Goal: Information Seeking & Learning: Check status

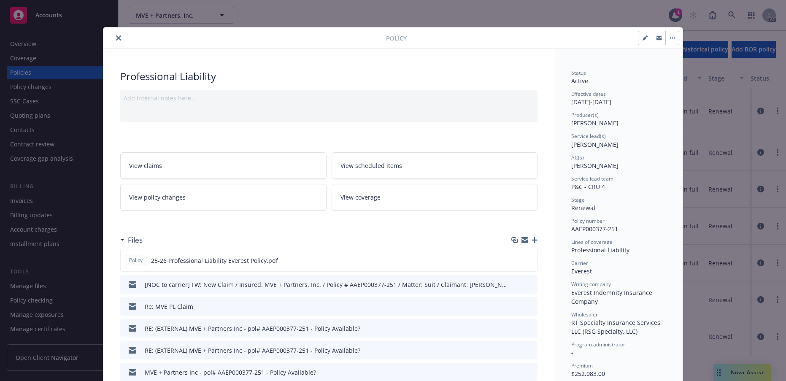
click at [121, 41] on icon "close" at bounding box center [118, 37] width 5 height 5
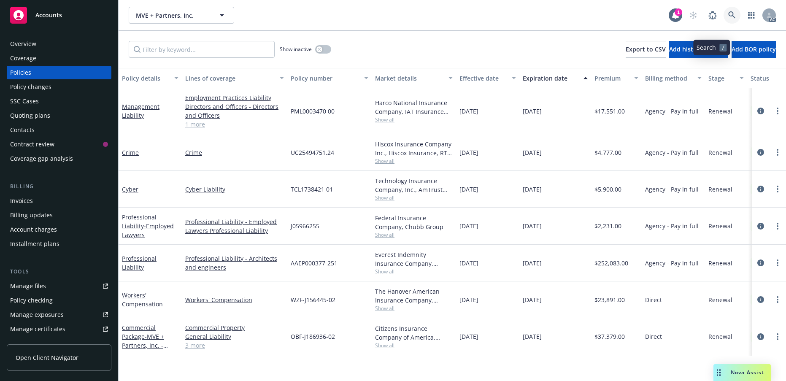
click at [728, 19] on icon at bounding box center [732, 15] width 8 height 8
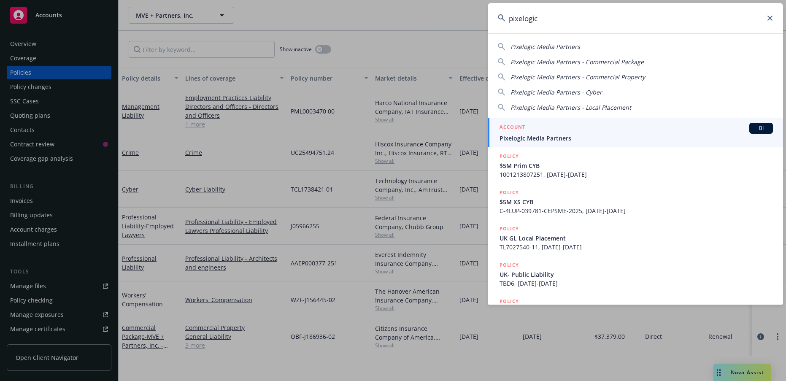
type input "pixelogic"
click at [569, 141] on span "Pixelogic Media Partners" at bounding box center [636, 138] width 273 height 9
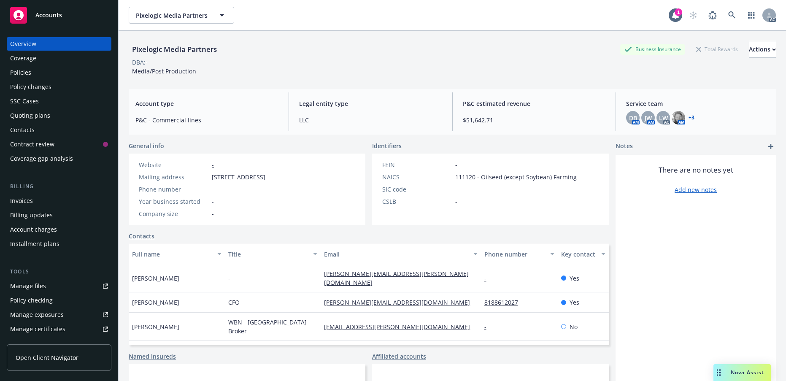
click at [28, 79] on div "Policies" at bounding box center [20, 73] width 21 height 14
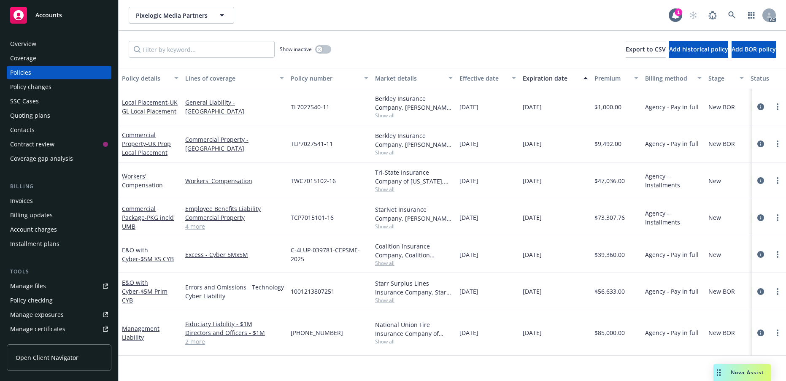
scroll to position [154, 0]
click at [141, 341] on link "Management Liability" at bounding box center [141, 333] width 38 height 17
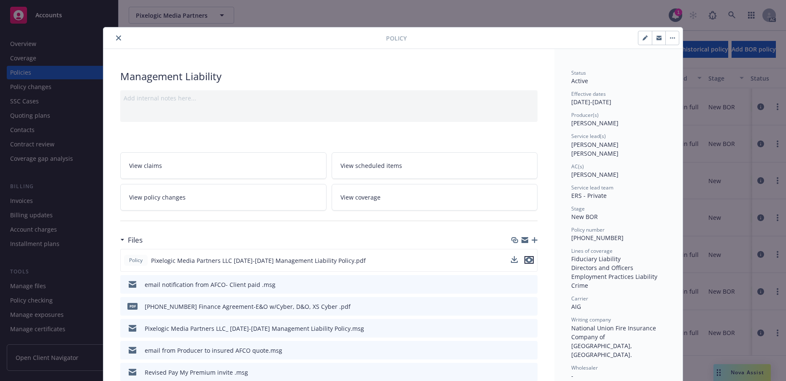
click at [527, 263] on icon "preview file" at bounding box center [529, 260] width 8 height 6
click at [120, 43] on button "close" at bounding box center [119, 38] width 10 height 10
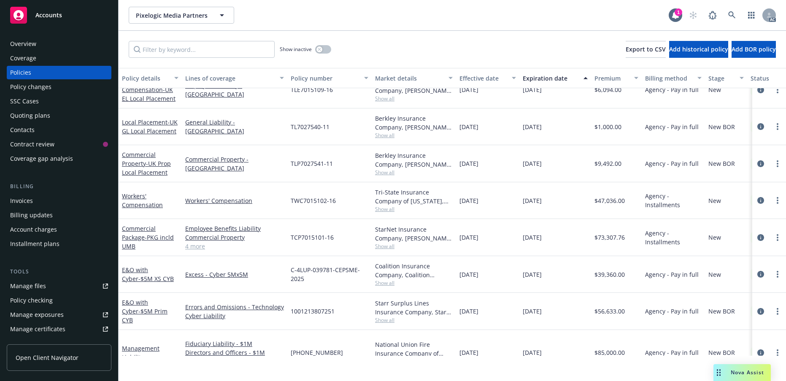
scroll to position [127, 0]
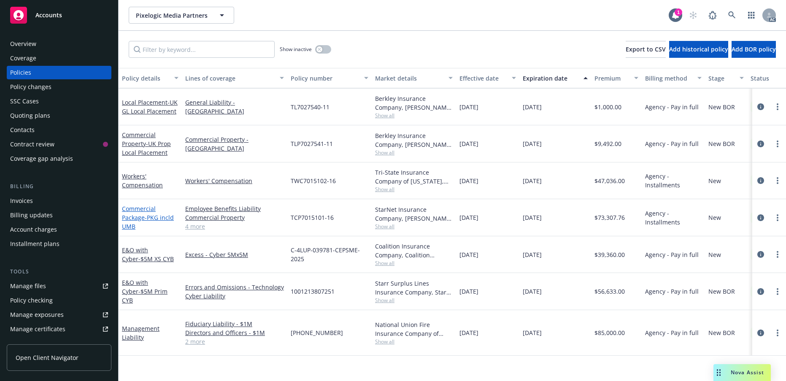
click at [148, 230] on span "- PKG incld UMB" at bounding box center [148, 222] width 52 height 17
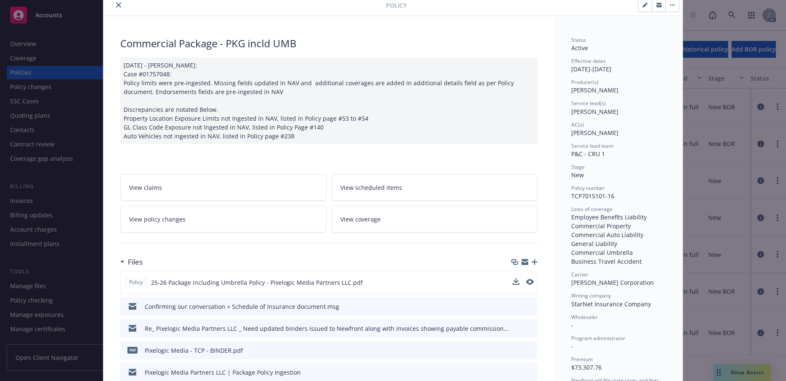
scroll to position [84, 0]
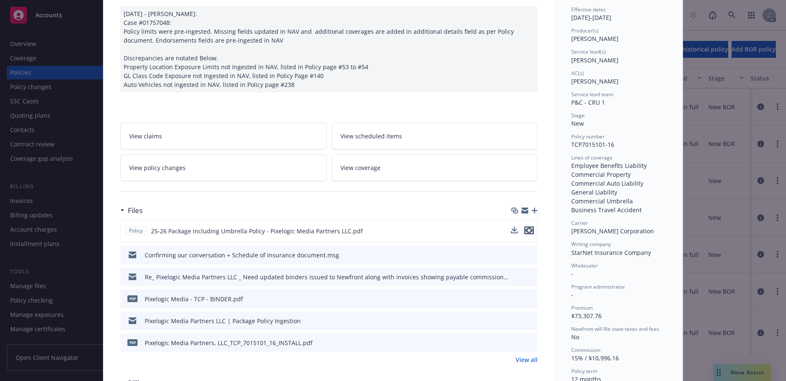
click at [528, 233] on icon "preview file" at bounding box center [529, 230] width 8 height 6
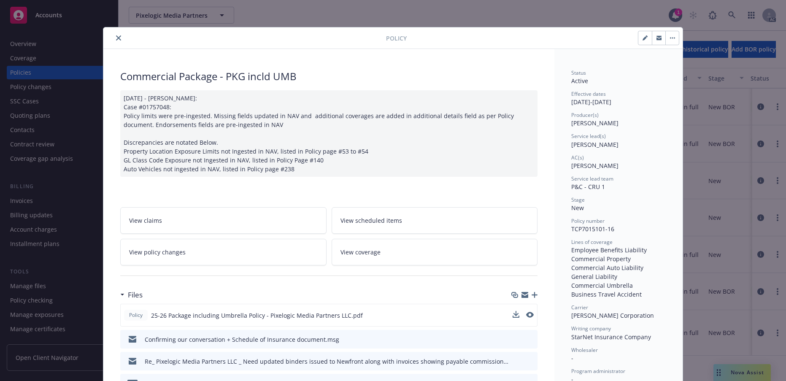
click at [121, 41] on icon "close" at bounding box center [118, 37] width 5 height 5
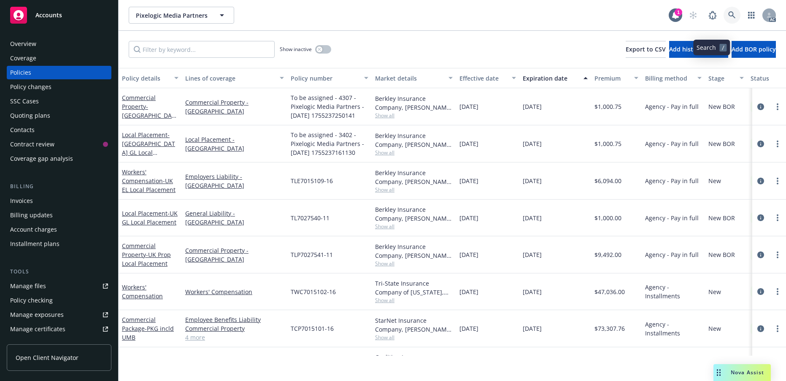
click at [728, 19] on icon at bounding box center [732, 15] width 8 height 8
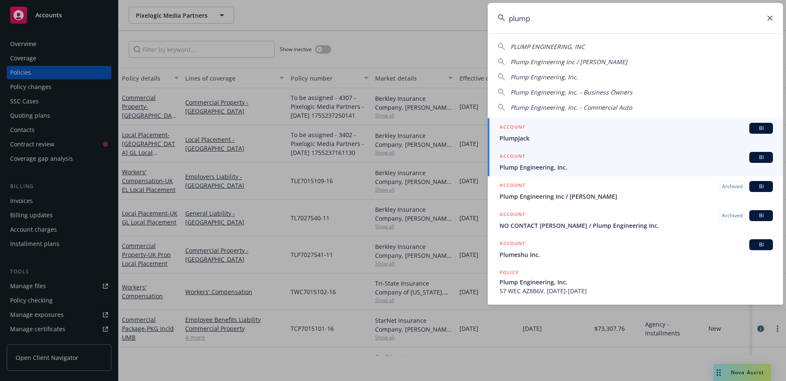
type input "plump"
click at [556, 170] on span "Plump Engineering, Inc." at bounding box center [636, 167] width 273 height 9
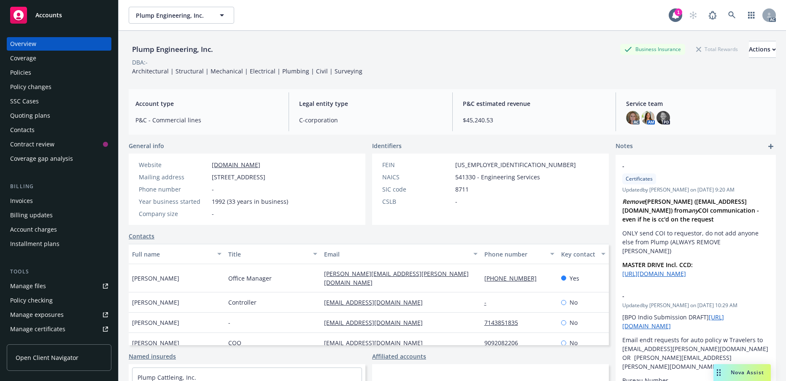
click at [27, 79] on div "Policies" at bounding box center [20, 73] width 21 height 14
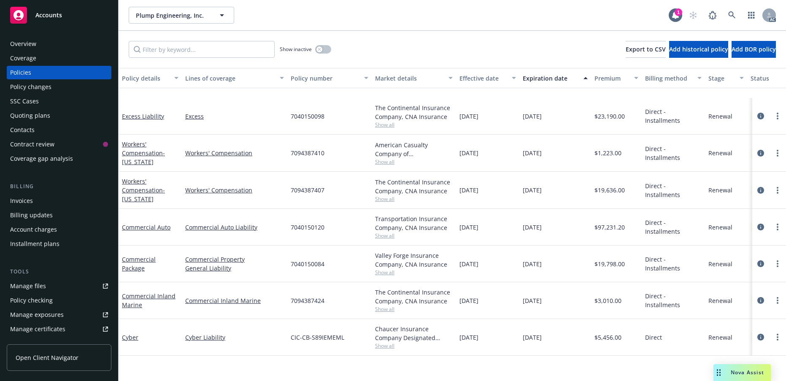
scroll to position [188, 0]
click at [728, 19] on icon at bounding box center [732, 15] width 8 height 8
click at [321, 51] on icon "button" at bounding box center [319, 49] width 3 height 3
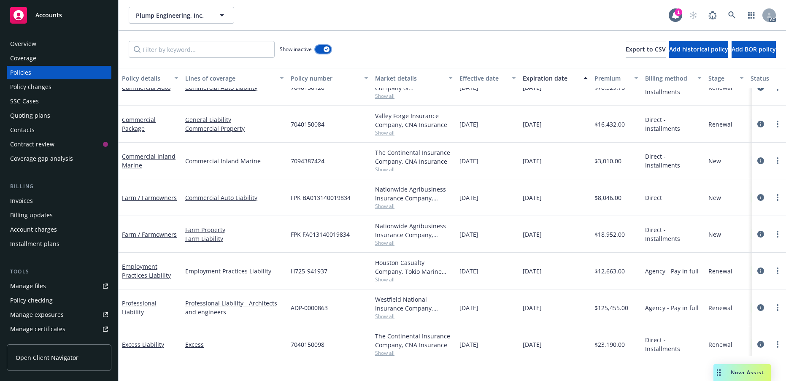
scroll to position [1752, 0]
